Goal: Navigation & Orientation: Find specific page/section

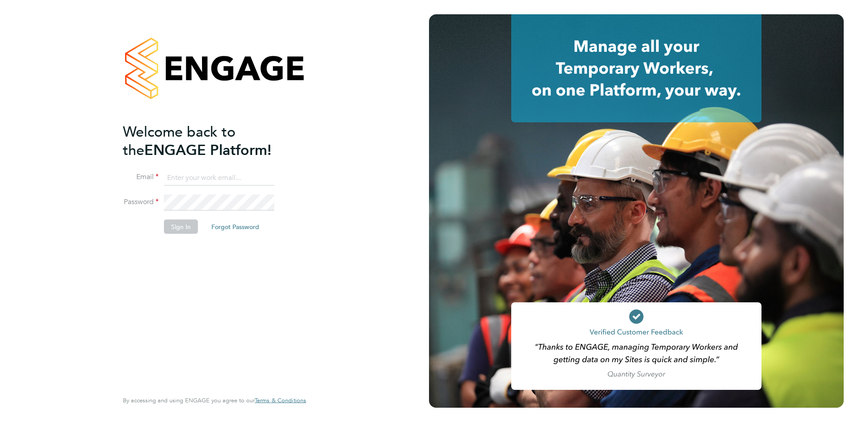
type input "[PERSON_NAME][EMAIL_ADDRESS][DOMAIN_NAME]"
click at [175, 224] on button "Sign In" at bounding box center [181, 227] width 34 height 14
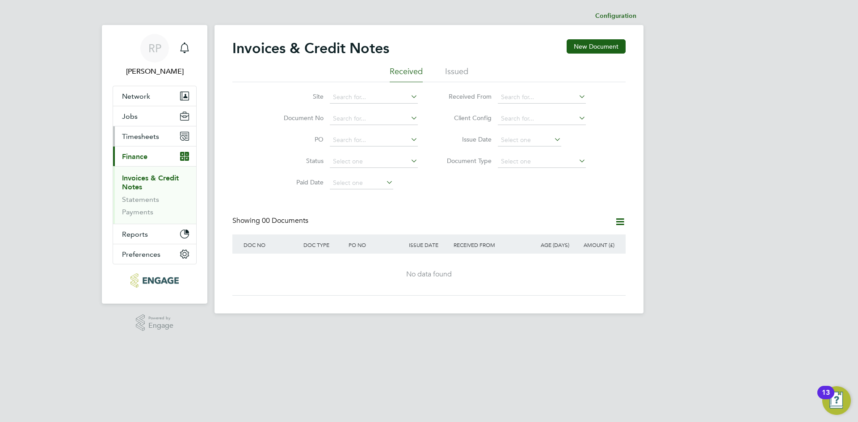
click at [144, 135] on span "Timesheets" at bounding box center [140, 136] width 37 height 8
click at [134, 138] on span "Timesheets" at bounding box center [140, 136] width 37 height 8
click at [136, 115] on span "Jobs" at bounding box center [130, 116] width 16 height 8
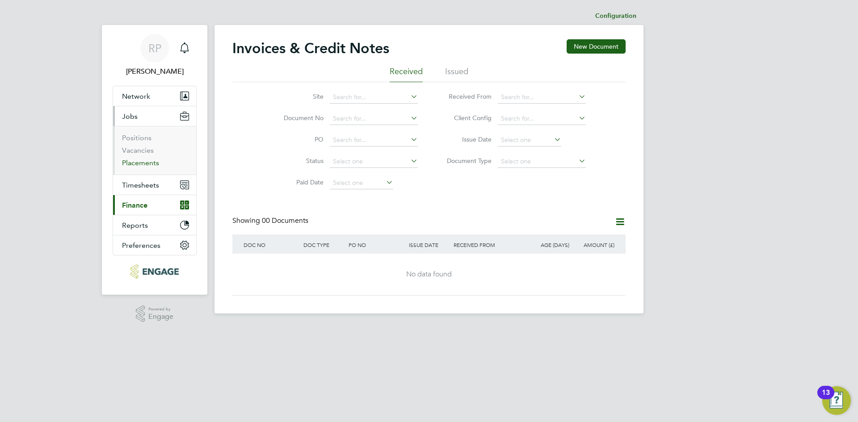
click at [131, 164] on link "Placements" at bounding box center [140, 163] width 37 height 8
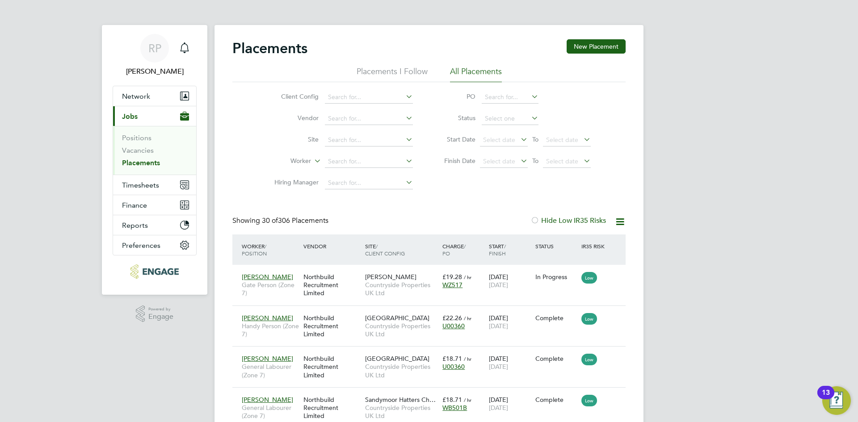
click at [373, 71] on li "Placements I Follow" at bounding box center [392, 74] width 71 height 16
click at [460, 68] on li "All Placements" at bounding box center [476, 74] width 52 height 16
click at [127, 138] on link "Positions" at bounding box center [137, 138] width 30 height 8
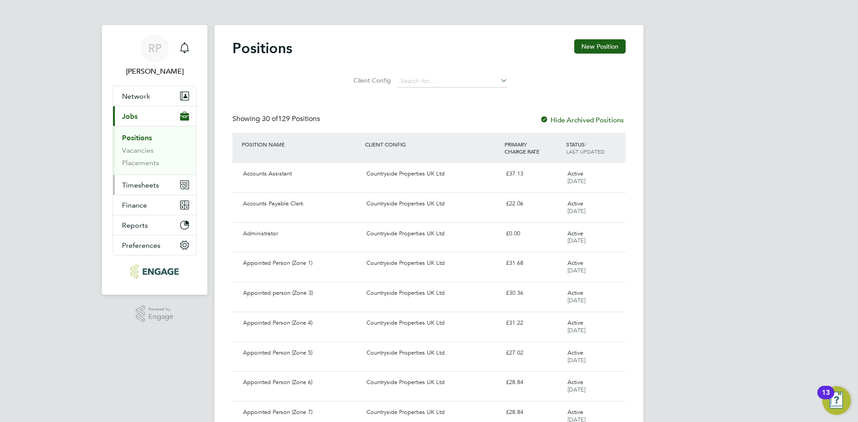
click at [133, 188] on span "Timesheets" at bounding box center [140, 185] width 37 height 8
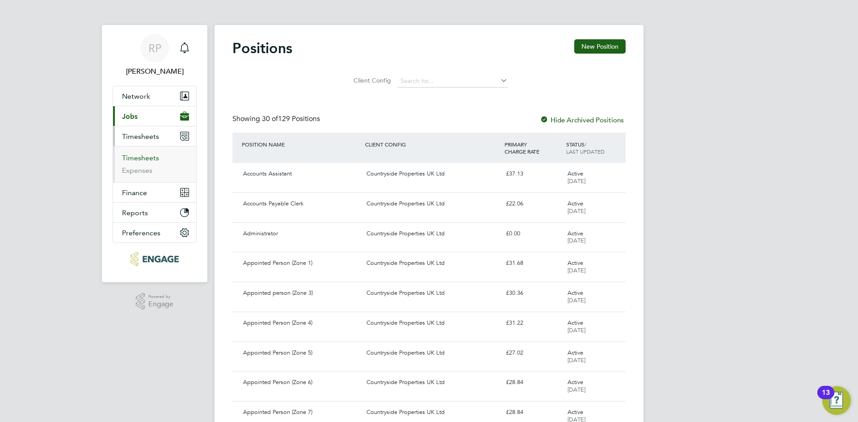
click at [134, 159] on link "Timesheets" at bounding box center [140, 158] width 37 height 8
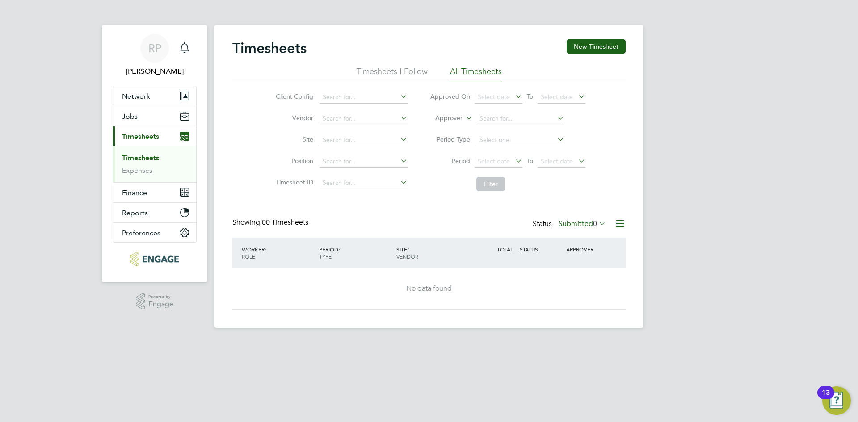
click at [388, 73] on li "Timesheets I Follow" at bounding box center [392, 74] width 71 height 16
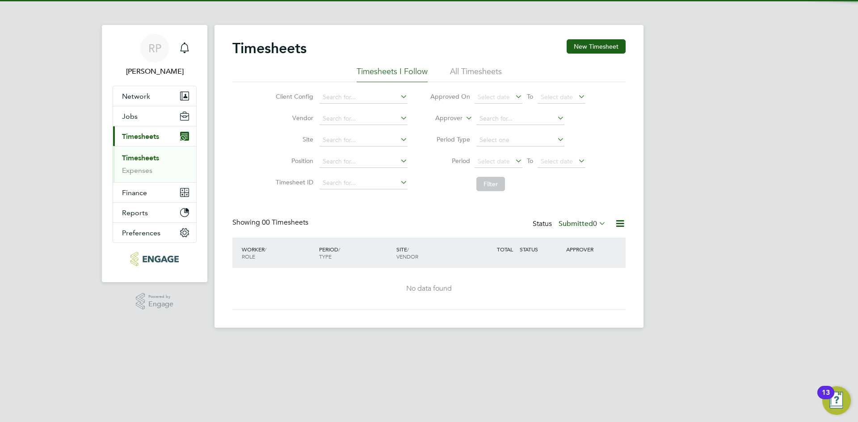
click at [466, 74] on li "All Timesheets" at bounding box center [476, 74] width 52 height 16
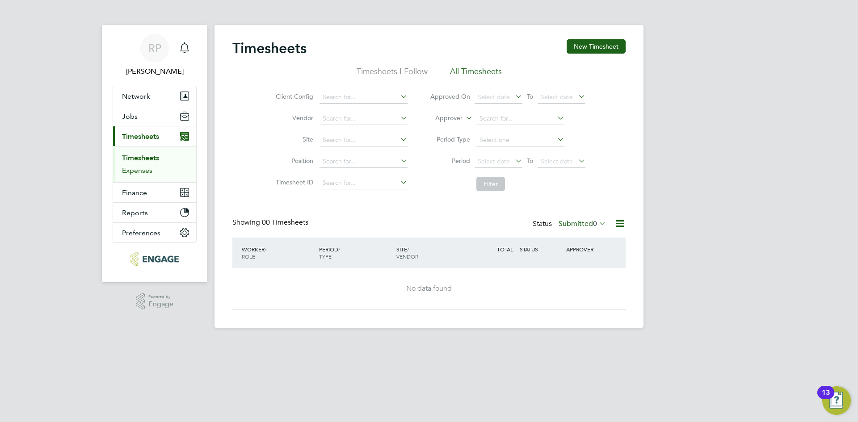
click at [129, 173] on link "Expenses" at bounding box center [137, 170] width 30 height 8
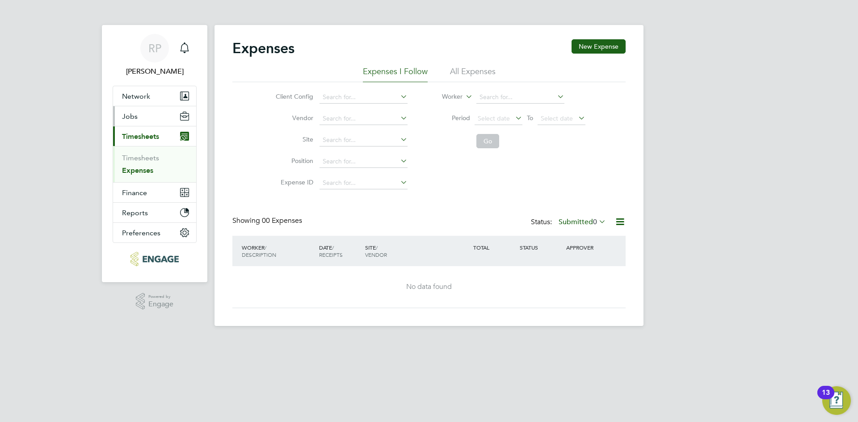
click at [139, 118] on button "Jobs" at bounding box center [154, 116] width 83 height 20
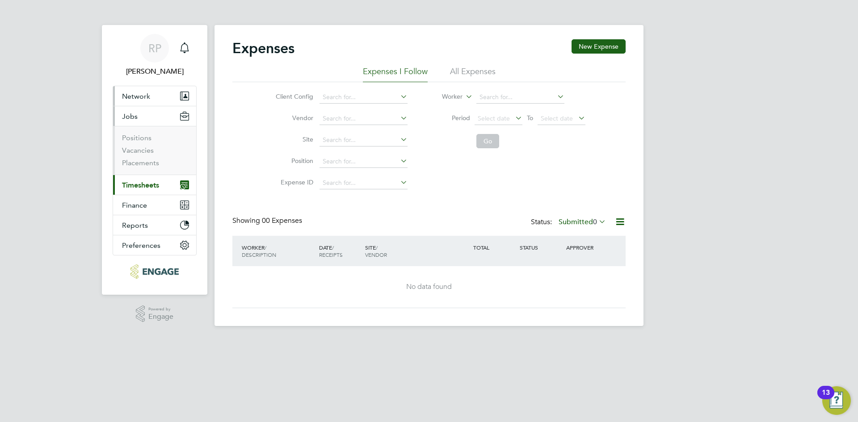
click at [133, 98] on span "Network" at bounding box center [136, 96] width 28 height 8
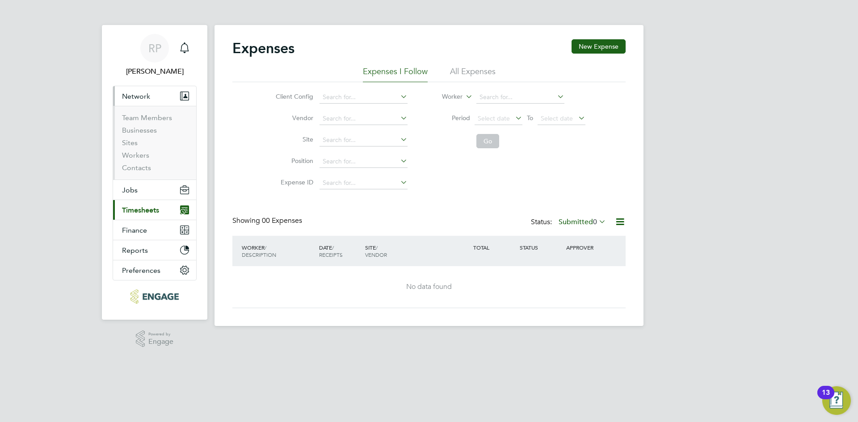
click at [131, 99] on span "Network" at bounding box center [136, 96] width 28 height 8
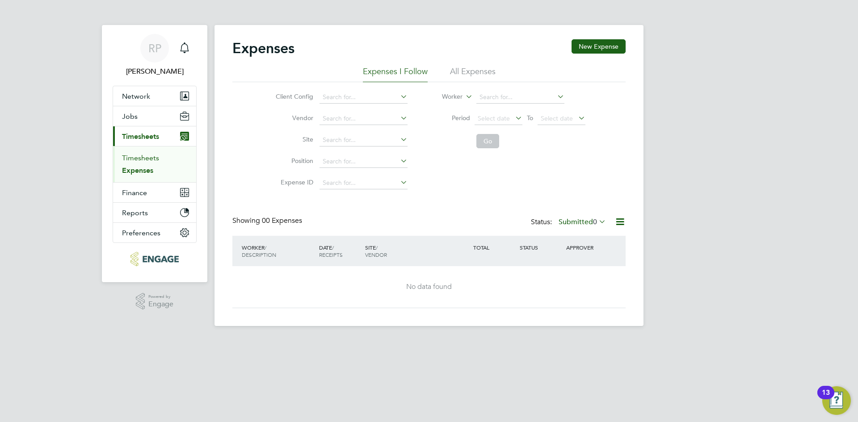
click at [128, 157] on link "Timesheets" at bounding box center [140, 158] width 37 height 8
